Goal: Transaction & Acquisition: Download file/media

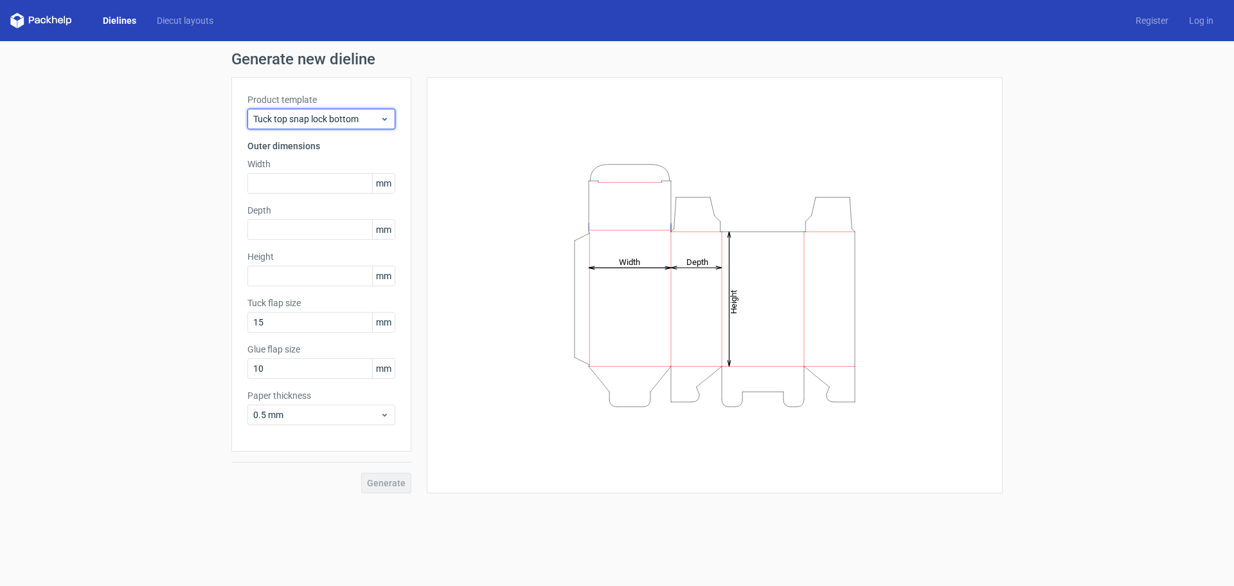
click at [390, 117] on div "Tuck top snap lock bottom" at bounding box center [322, 119] width 148 height 21
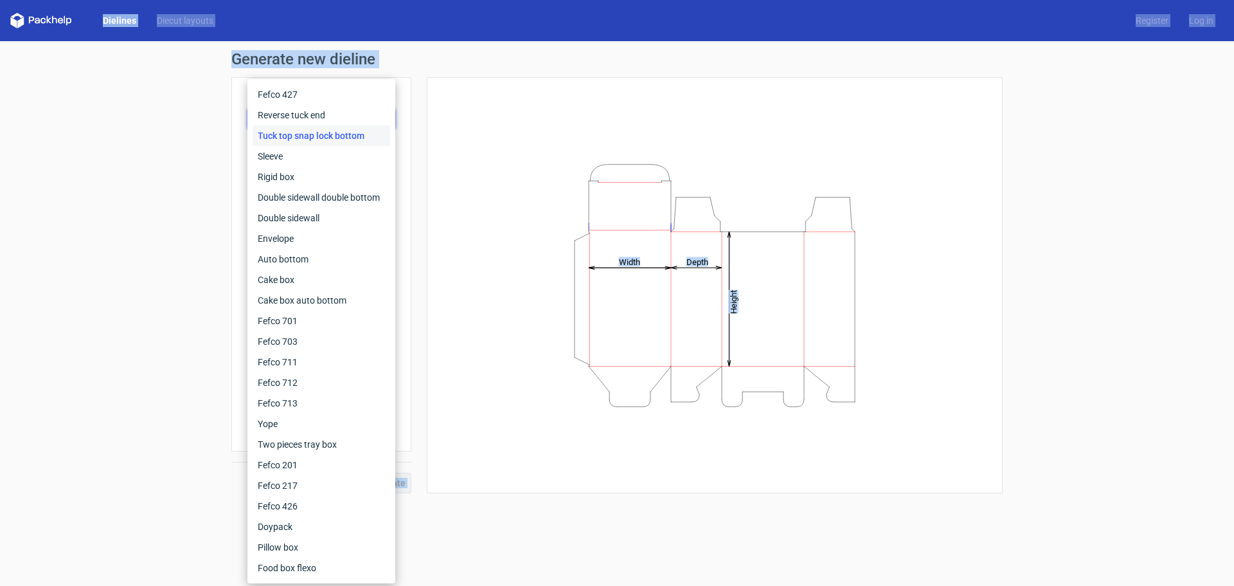
click at [390, 117] on div "Reverse tuck end" at bounding box center [322, 115] width 138 height 21
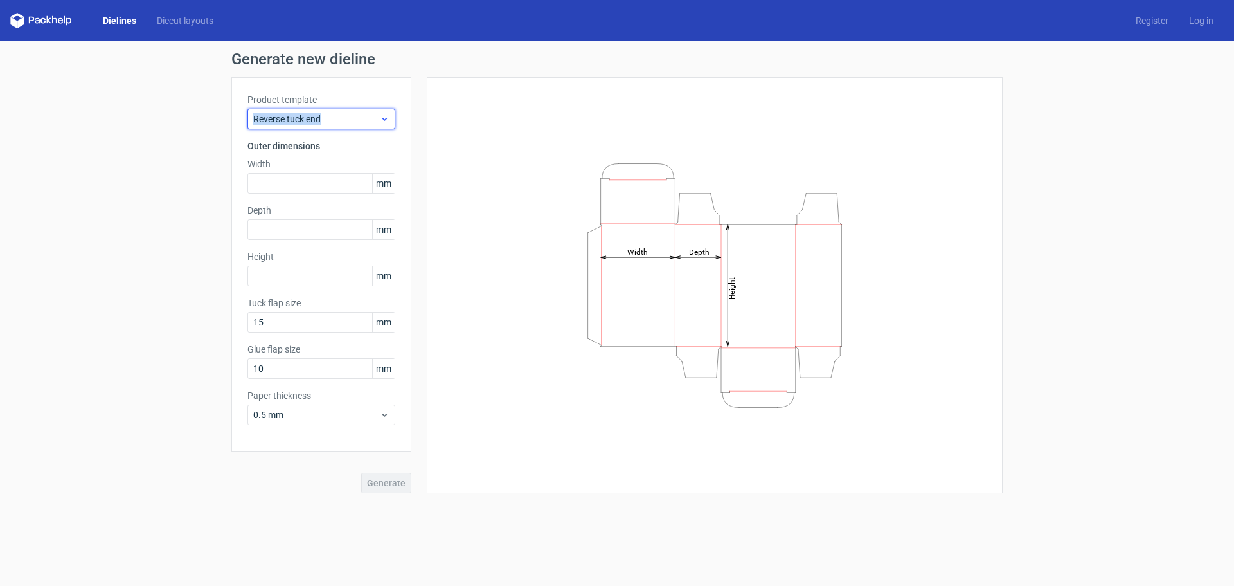
click at [390, 117] on div "Reverse tuck end" at bounding box center [322, 119] width 148 height 21
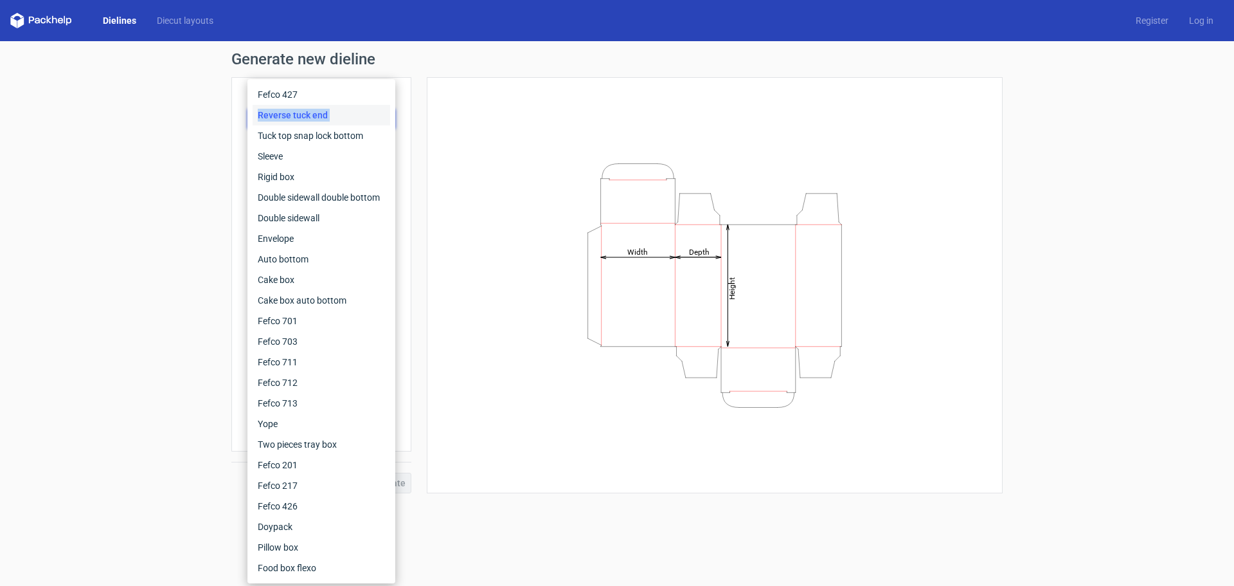
click at [390, 117] on div "Reverse tuck end" at bounding box center [322, 115] width 138 height 21
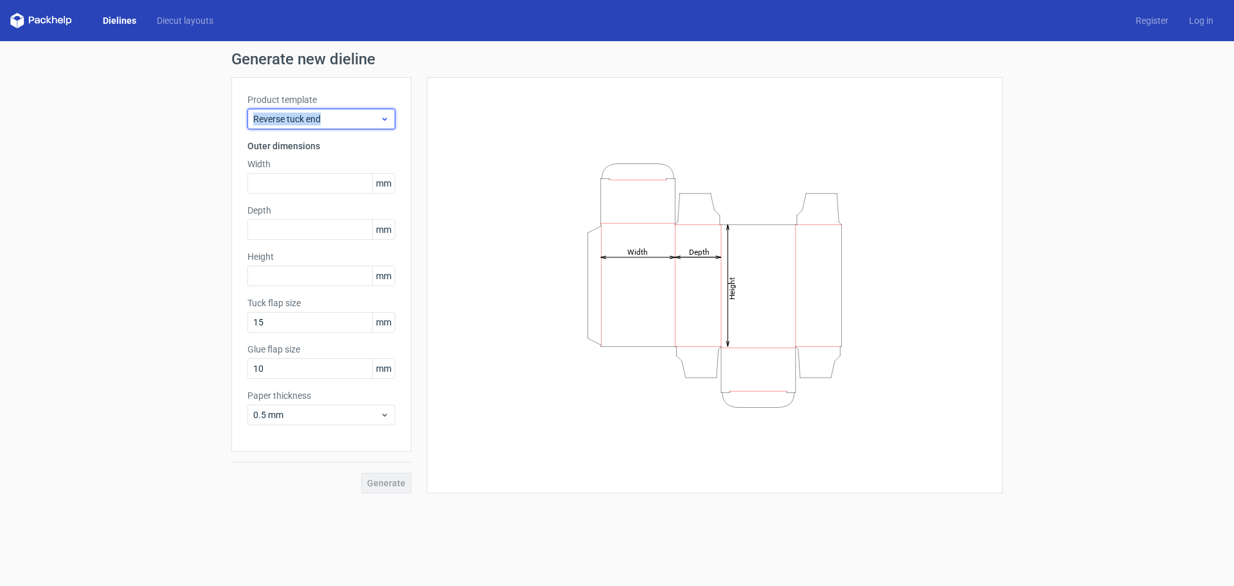
click at [390, 117] on div "Reverse tuck end" at bounding box center [322, 119] width 148 height 21
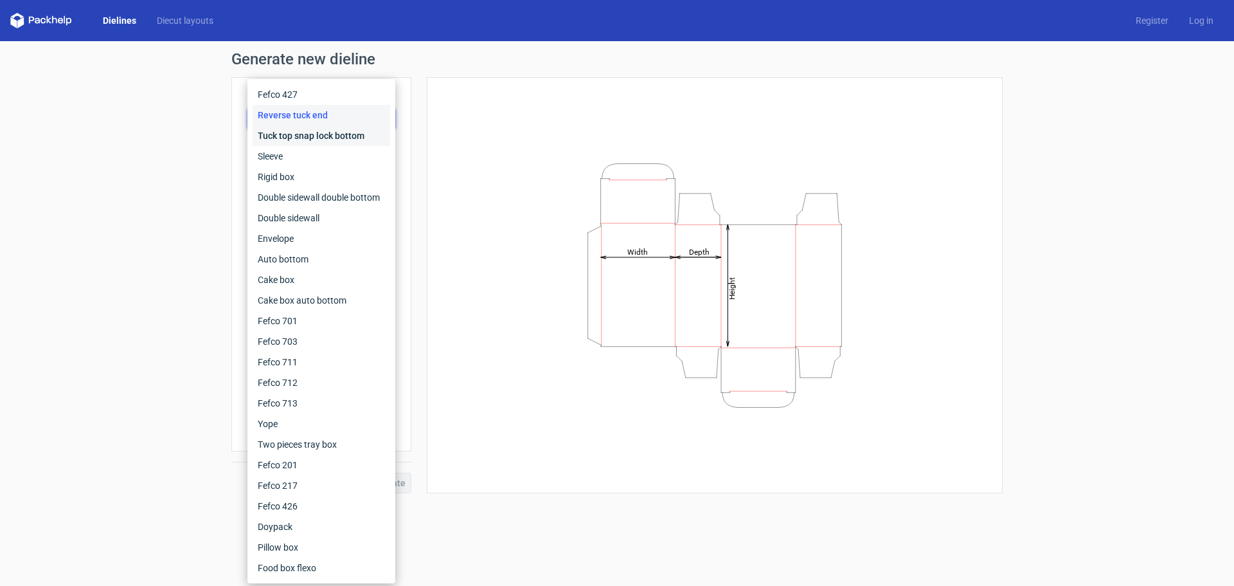
click at [350, 141] on div "Tuck top snap lock bottom" at bounding box center [322, 135] width 138 height 21
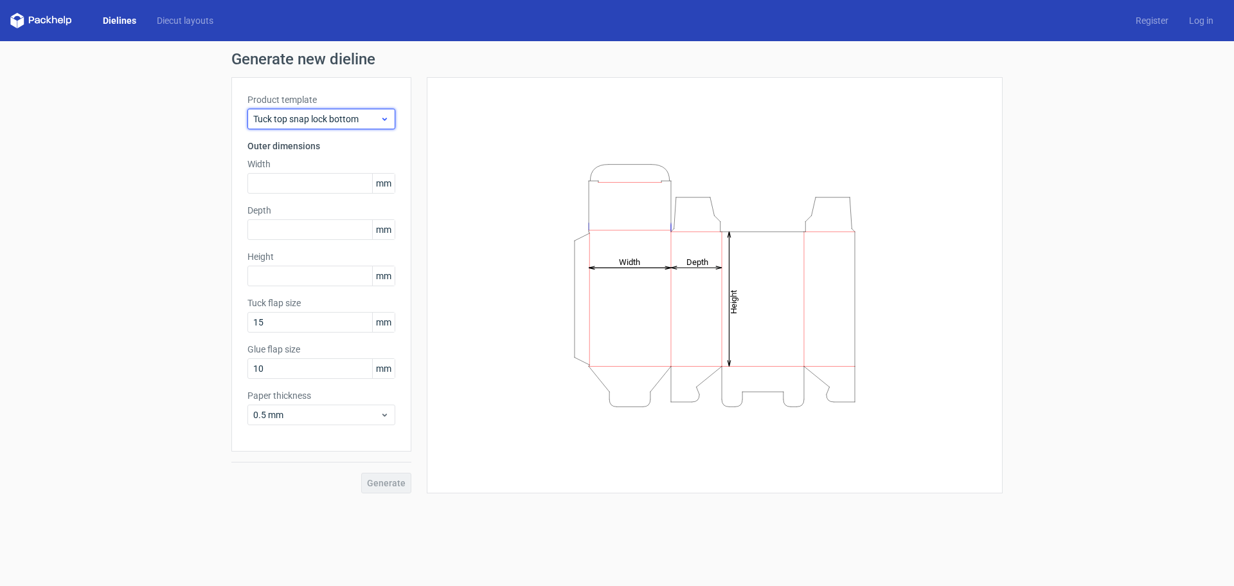
click at [345, 118] on span "Tuck top snap lock bottom" at bounding box center [316, 119] width 127 height 13
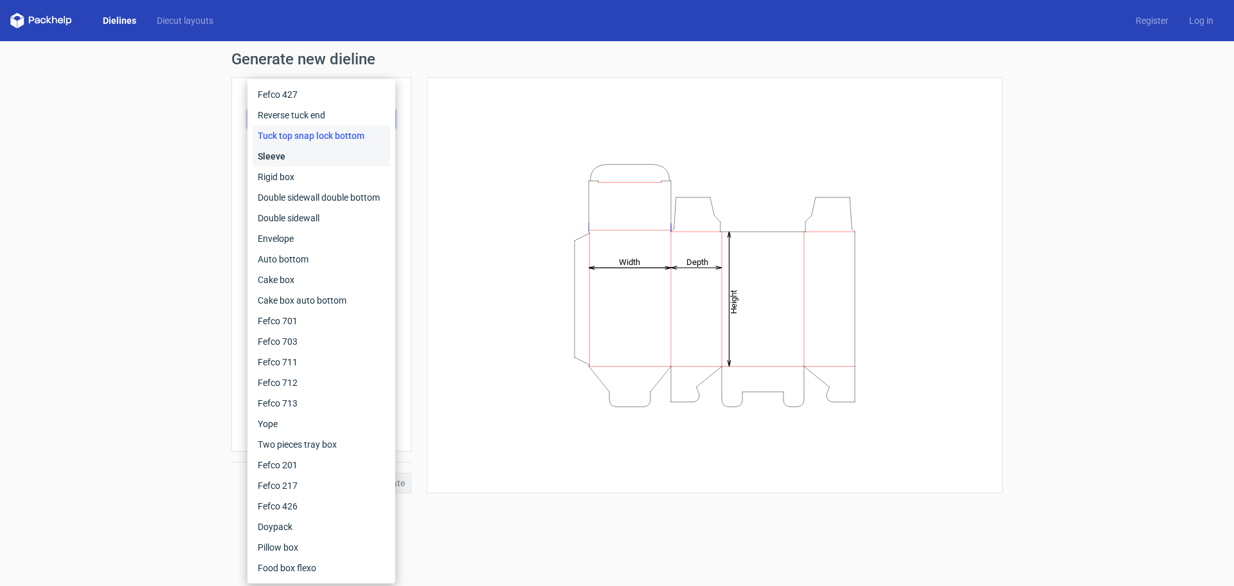
click at [323, 157] on div "Sleeve" at bounding box center [322, 156] width 138 height 21
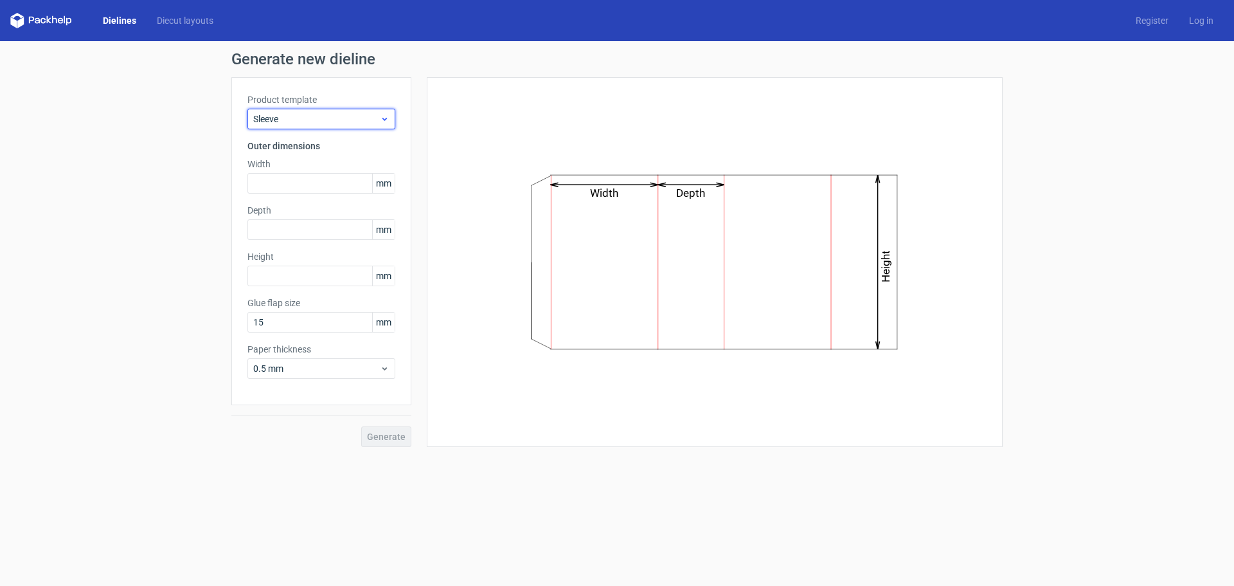
click at [345, 116] on span "Sleeve" at bounding box center [316, 119] width 127 height 13
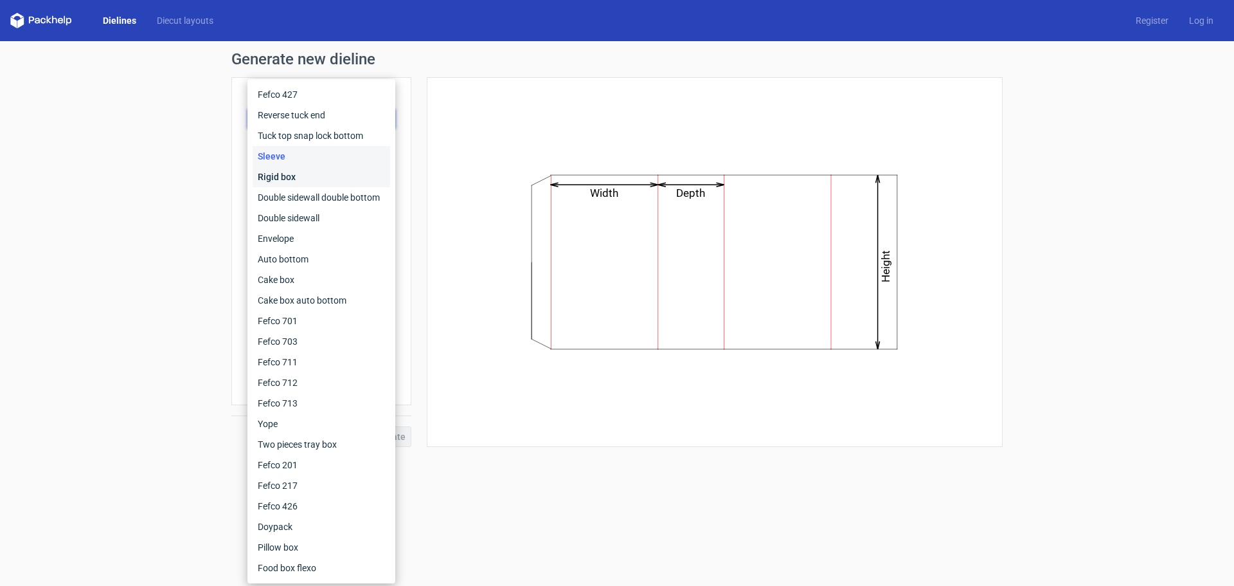
click at [332, 170] on div "Rigid box" at bounding box center [322, 177] width 138 height 21
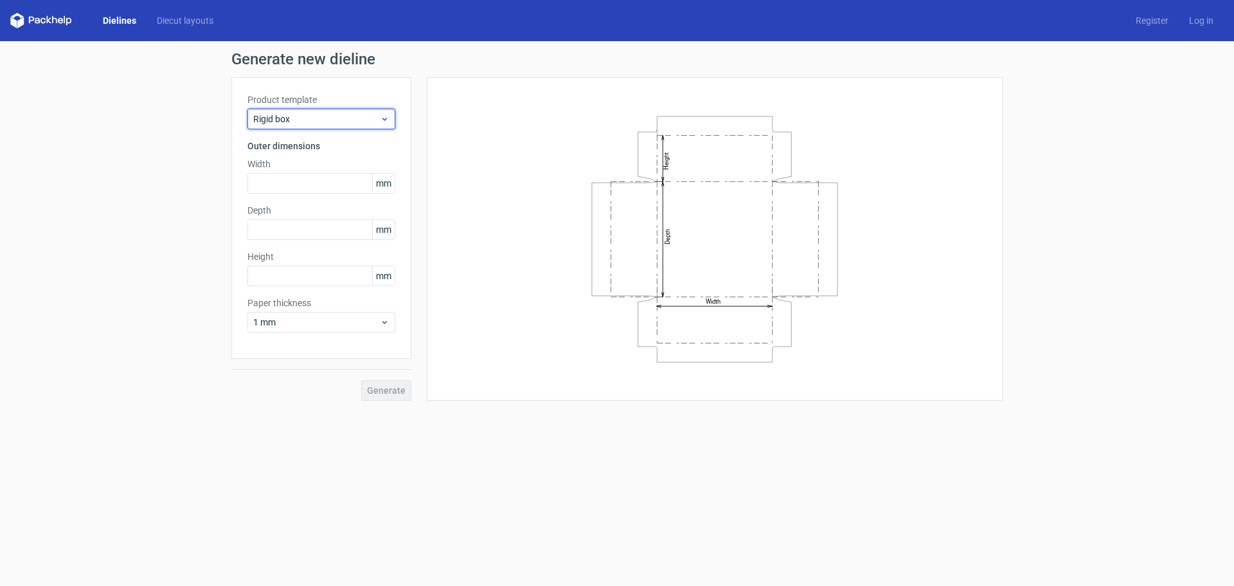
click at [352, 116] on span "Rigid box" at bounding box center [316, 119] width 127 height 13
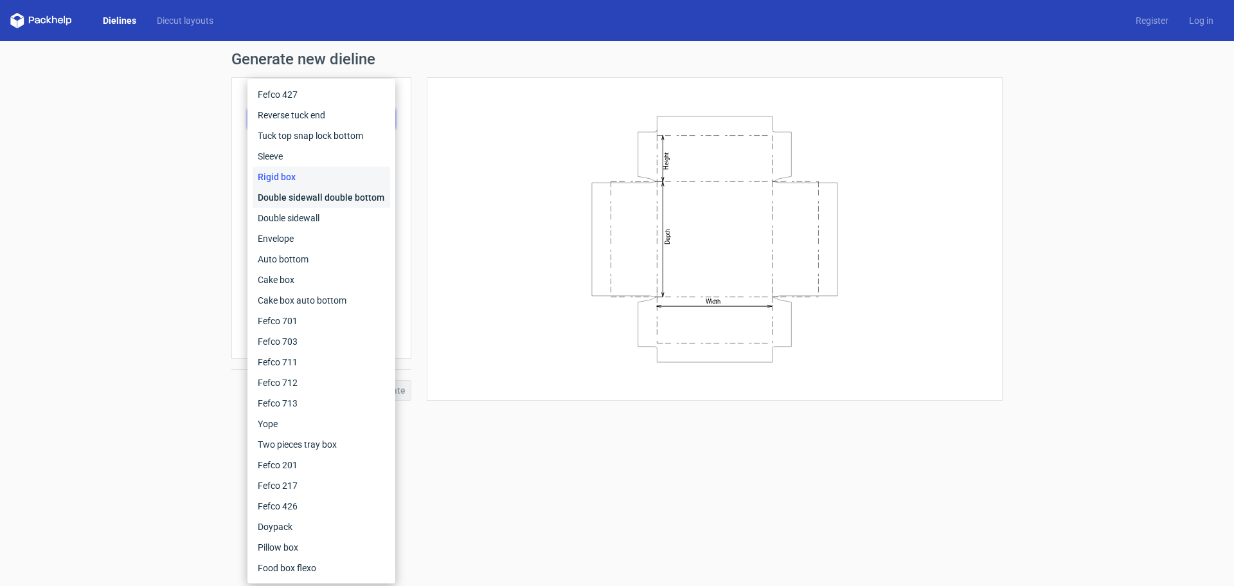
click at [343, 199] on div "Double sidewall double bottom" at bounding box center [322, 197] width 138 height 21
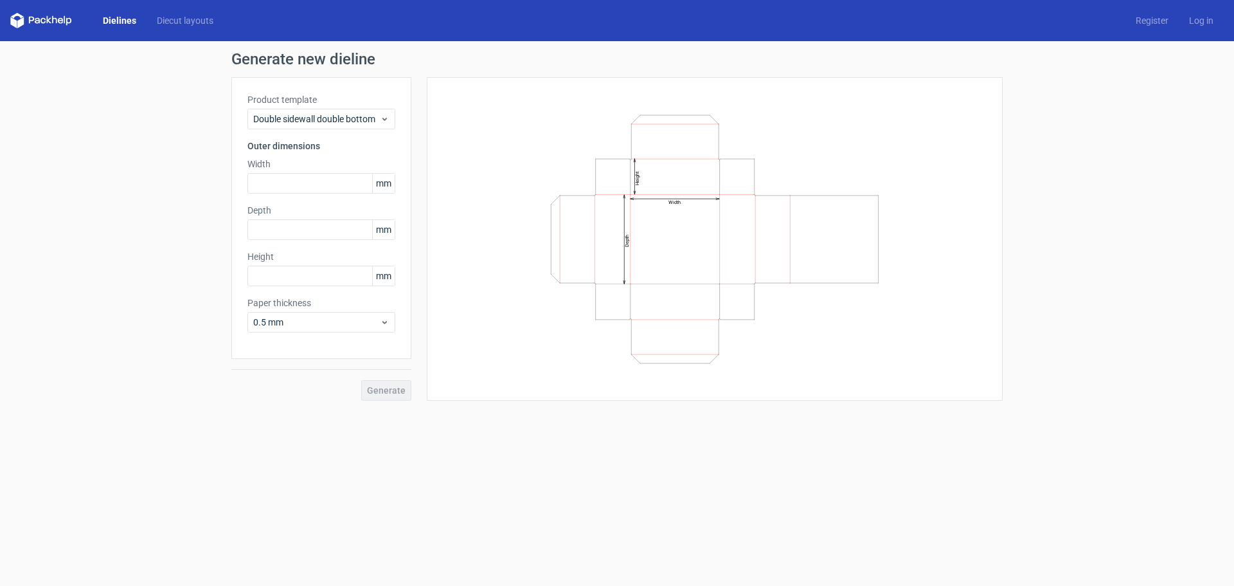
click at [343, 199] on div "Product template Double sidewall double bottom Outer dimensions Width mm Depth …" at bounding box center [321, 218] width 180 height 282
click at [350, 127] on div "Double sidewall double bottom" at bounding box center [322, 119] width 148 height 21
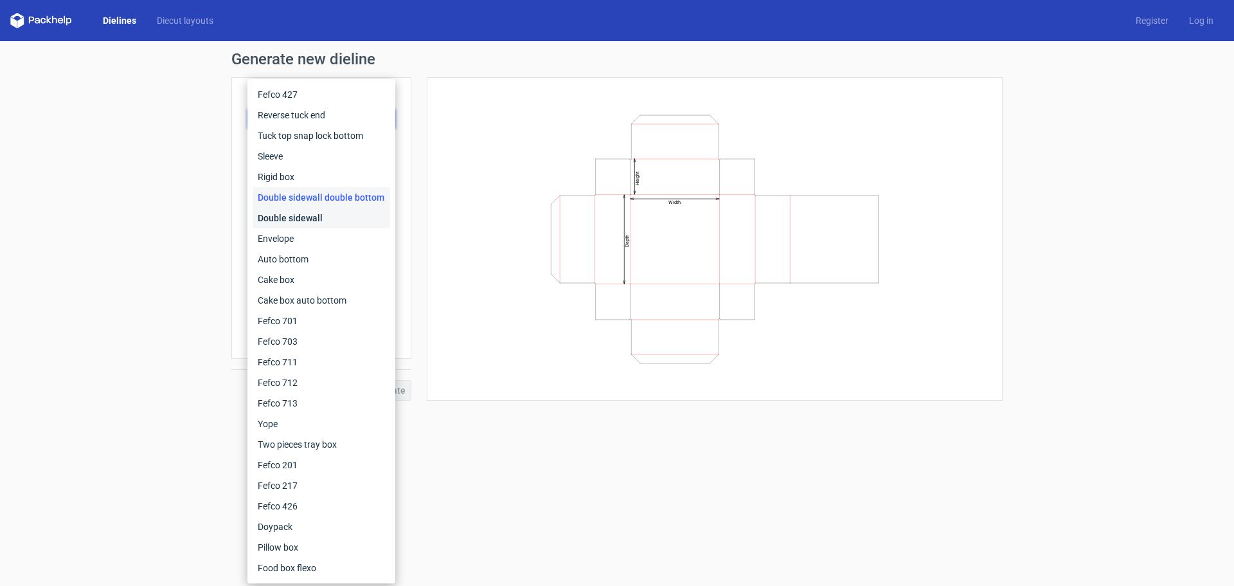
click at [343, 218] on div "Double sidewall" at bounding box center [322, 218] width 138 height 21
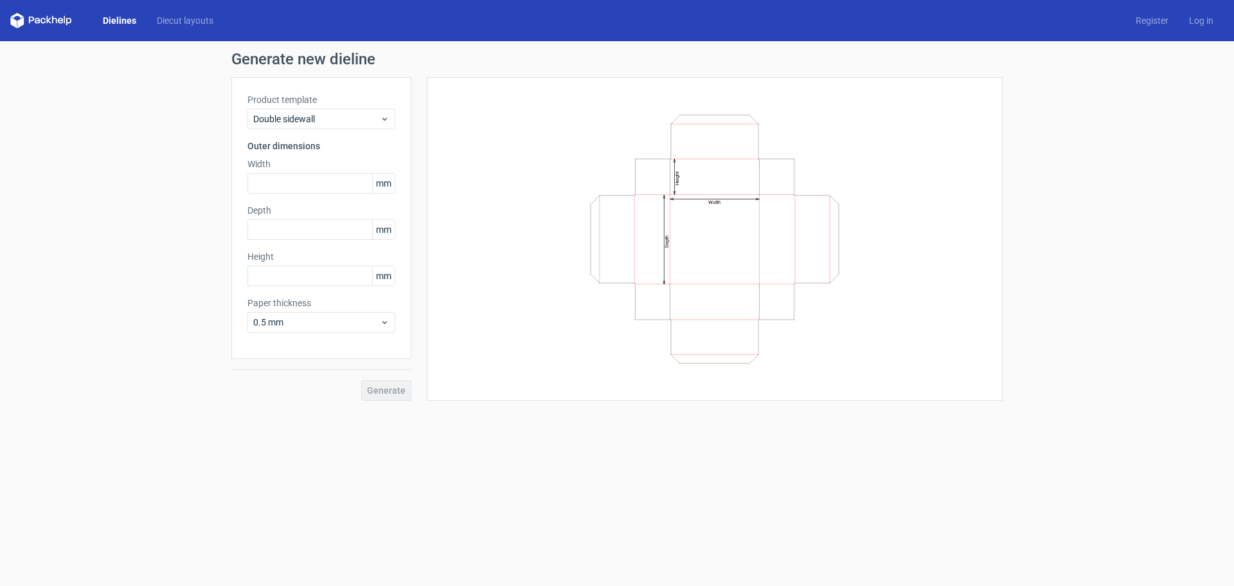
click at [343, 218] on div "Depth mm" at bounding box center [322, 222] width 148 height 36
click at [312, 188] on input "text" at bounding box center [322, 183] width 148 height 21
type input "60"
type input "40"
type input "30"
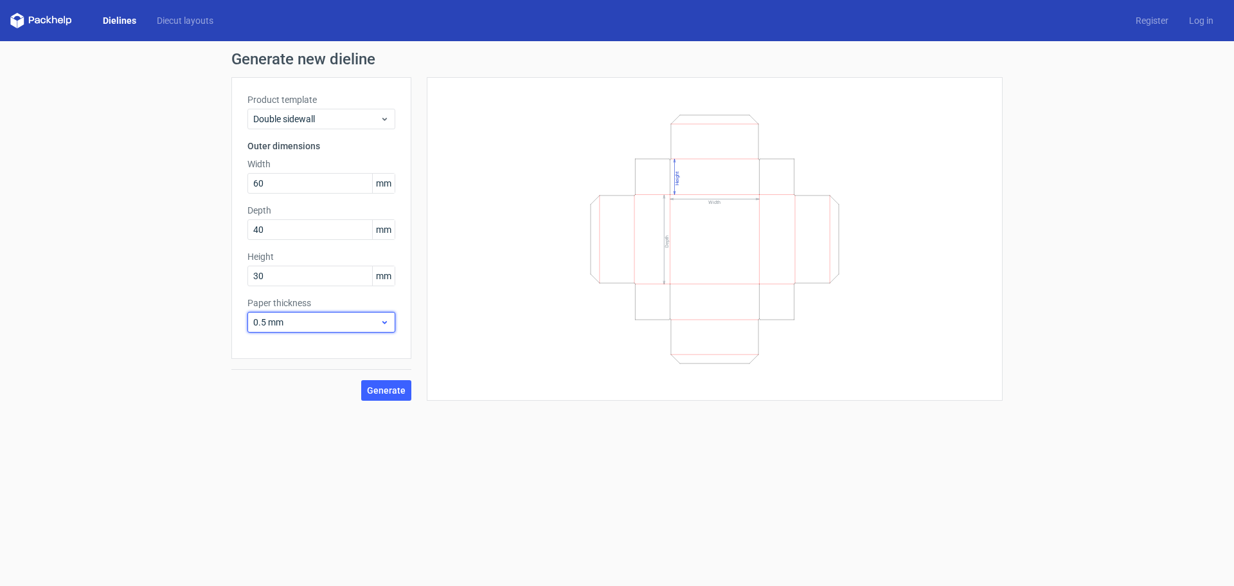
click at [373, 321] on span "0.5 mm" at bounding box center [316, 322] width 127 height 13
click at [361, 349] on div "0.4 mm" at bounding box center [322, 350] width 138 height 21
click at [385, 388] on span "Generate" at bounding box center [386, 390] width 39 height 9
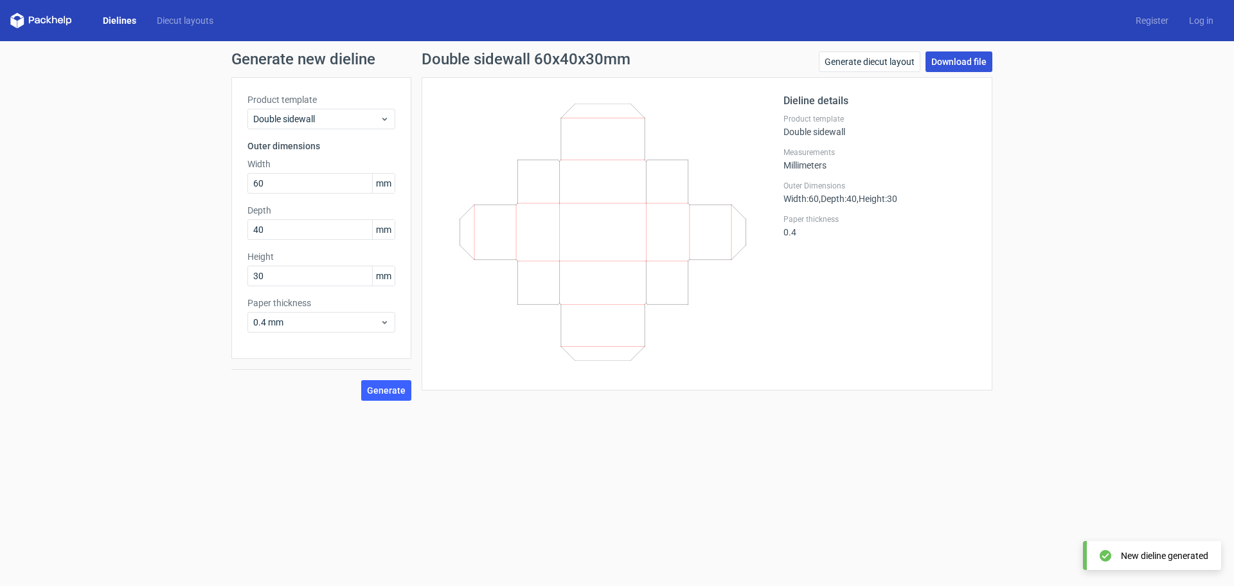
click at [986, 60] on link "Download file" at bounding box center [959, 61] width 67 height 21
click at [251, 185] on input "60" at bounding box center [322, 183] width 148 height 21
click at [257, 184] on input "60" at bounding box center [322, 183] width 148 height 21
drag, startPoint x: 258, startPoint y: 181, endPoint x: 219, endPoint y: 181, distance: 39.2
click at [219, 181] on div "Generate new dieline Product template Double sidewall Outer dimensions Width 60…" at bounding box center [617, 226] width 1234 height 370
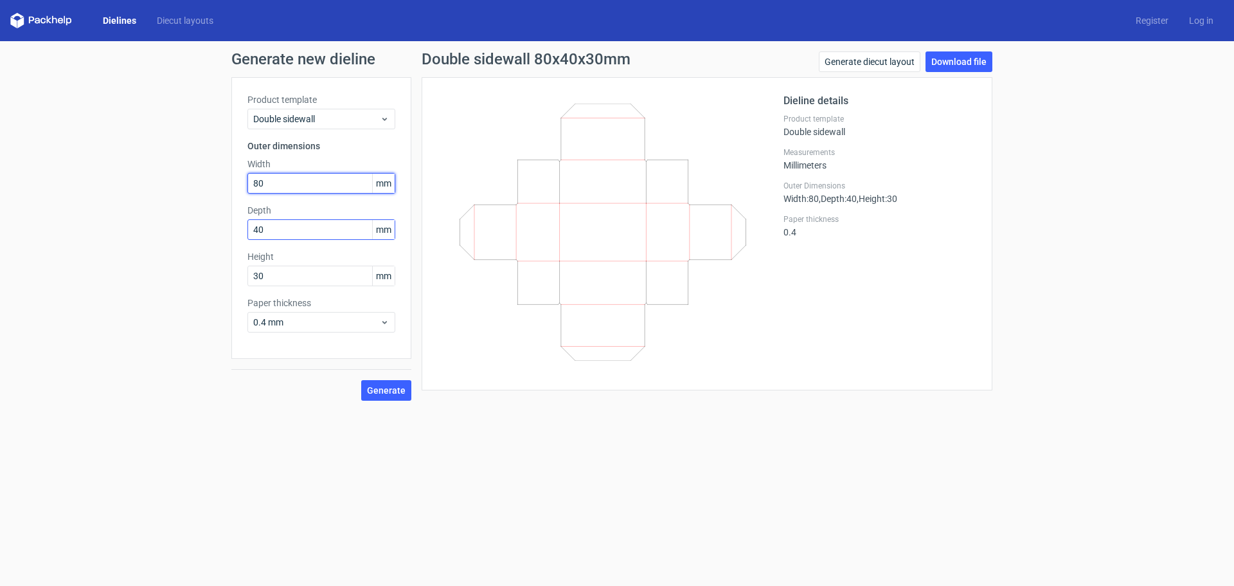
type input "80"
drag, startPoint x: 258, startPoint y: 227, endPoint x: 250, endPoint y: 227, distance: 8.4
click at [250, 227] on input "40" at bounding box center [322, 229] width 148 height 21
type input "60"
click at [399, 390] on span "Generate" at bounding box center [386, 390] width 39 height 9
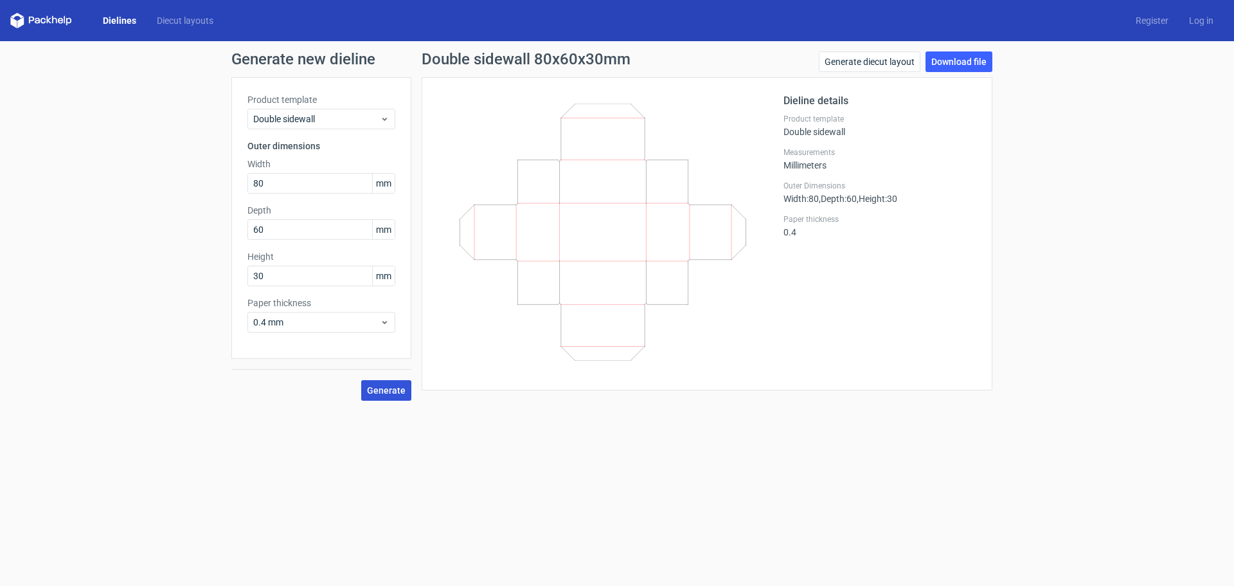
click at [399, 390] on span "Generate" at bounding box center [386, 390] width 39 height 9
click at [960, 59] on link "Download file" at bounding box center [959, 61] width 67 height 21
